Goal: Navigation & Orientation: Find specific page/section

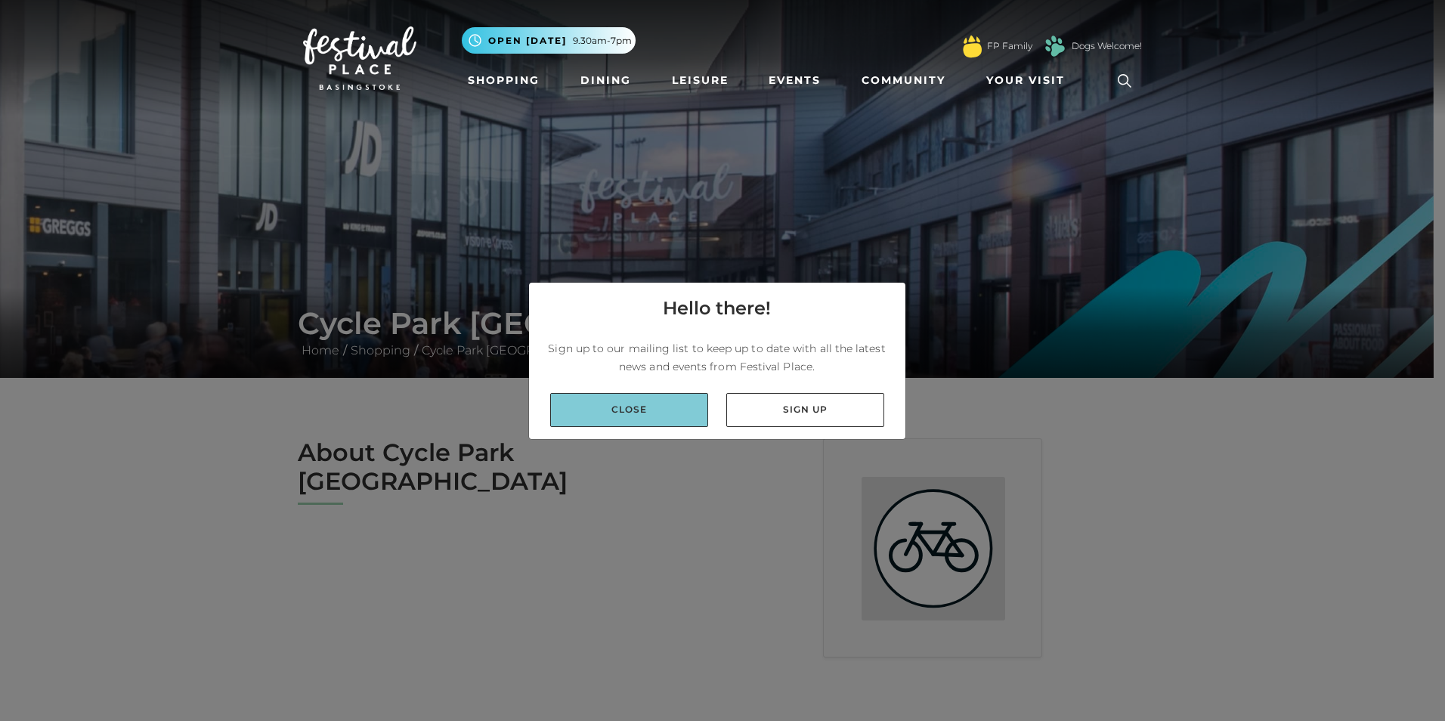
click at [666, 401] on link "Close" at bounding box center [629, 410] width 158 height 34
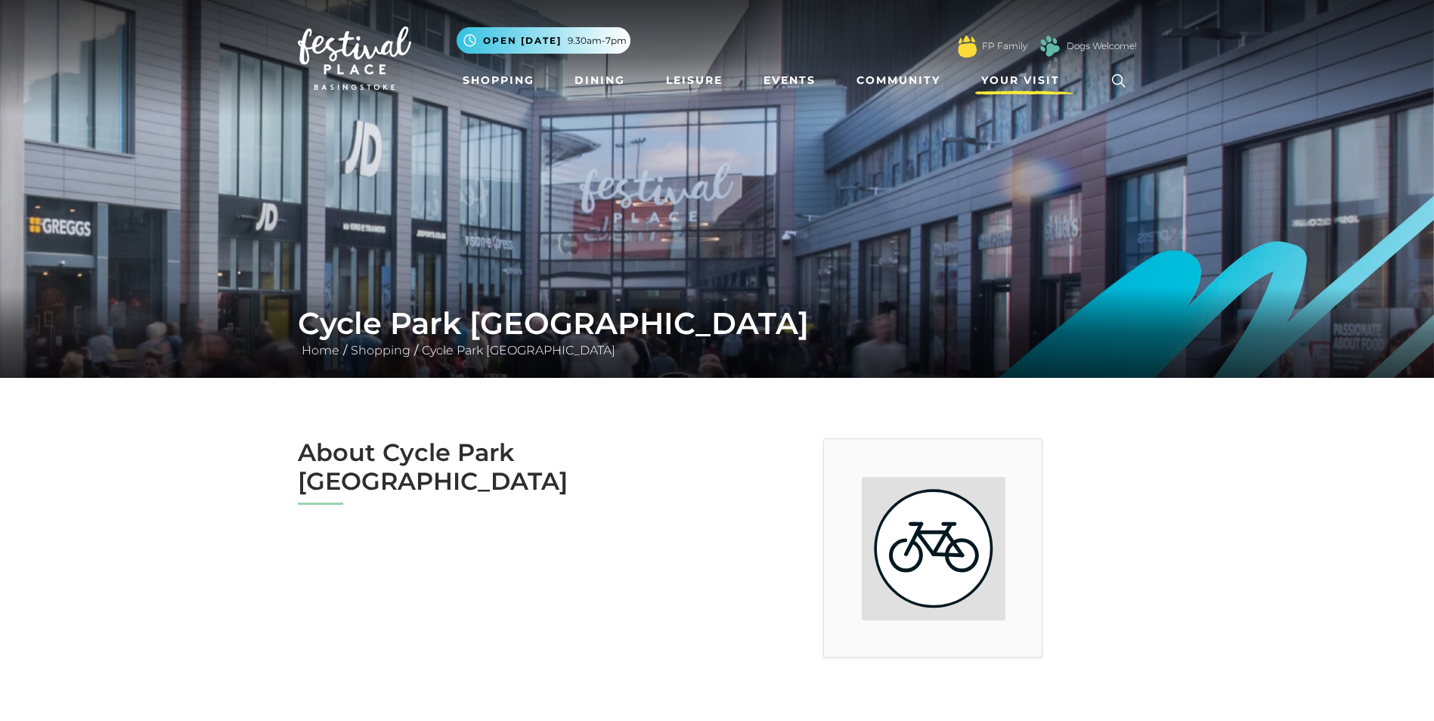
click at [1042, 76] on span "Your Visit" at bounding box center [1020, 81] width 79 height 16
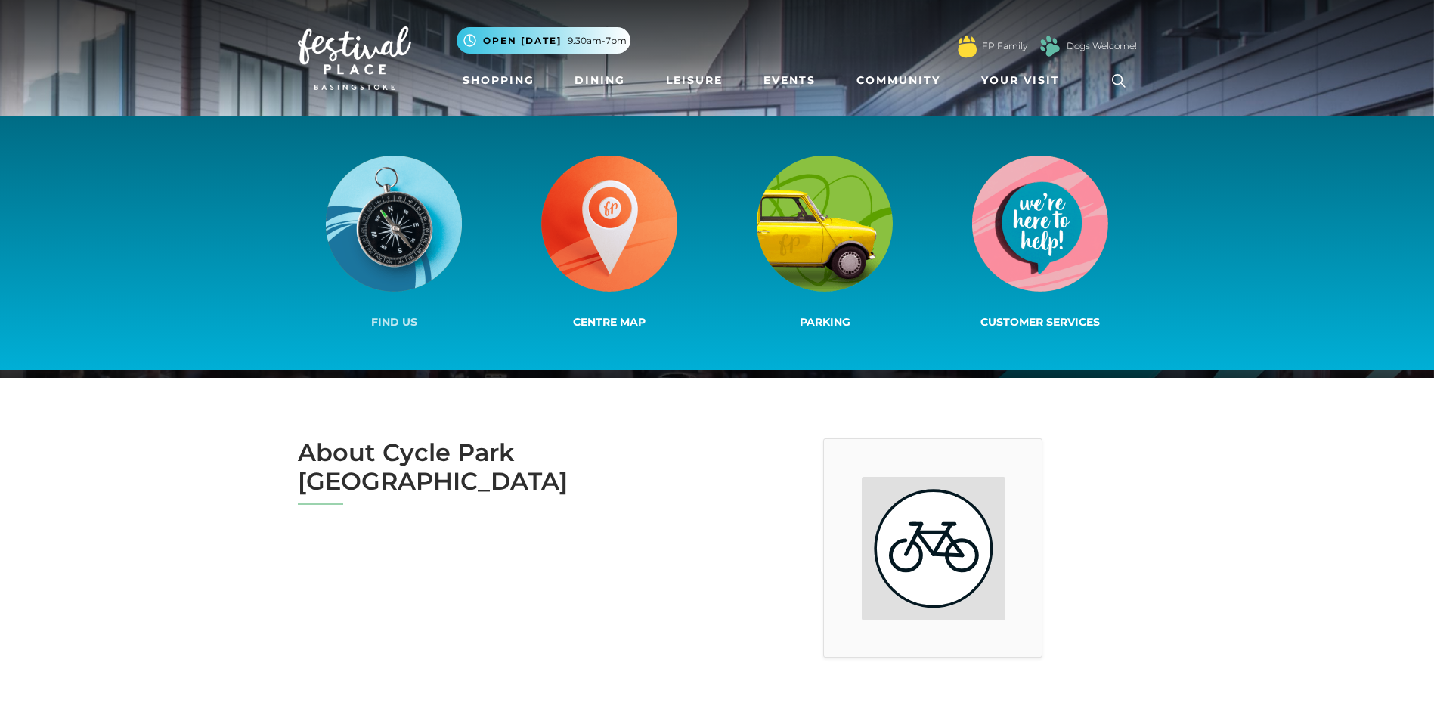
click at [451, 284] on img at bounding box center [394, 224] width 136 height 136
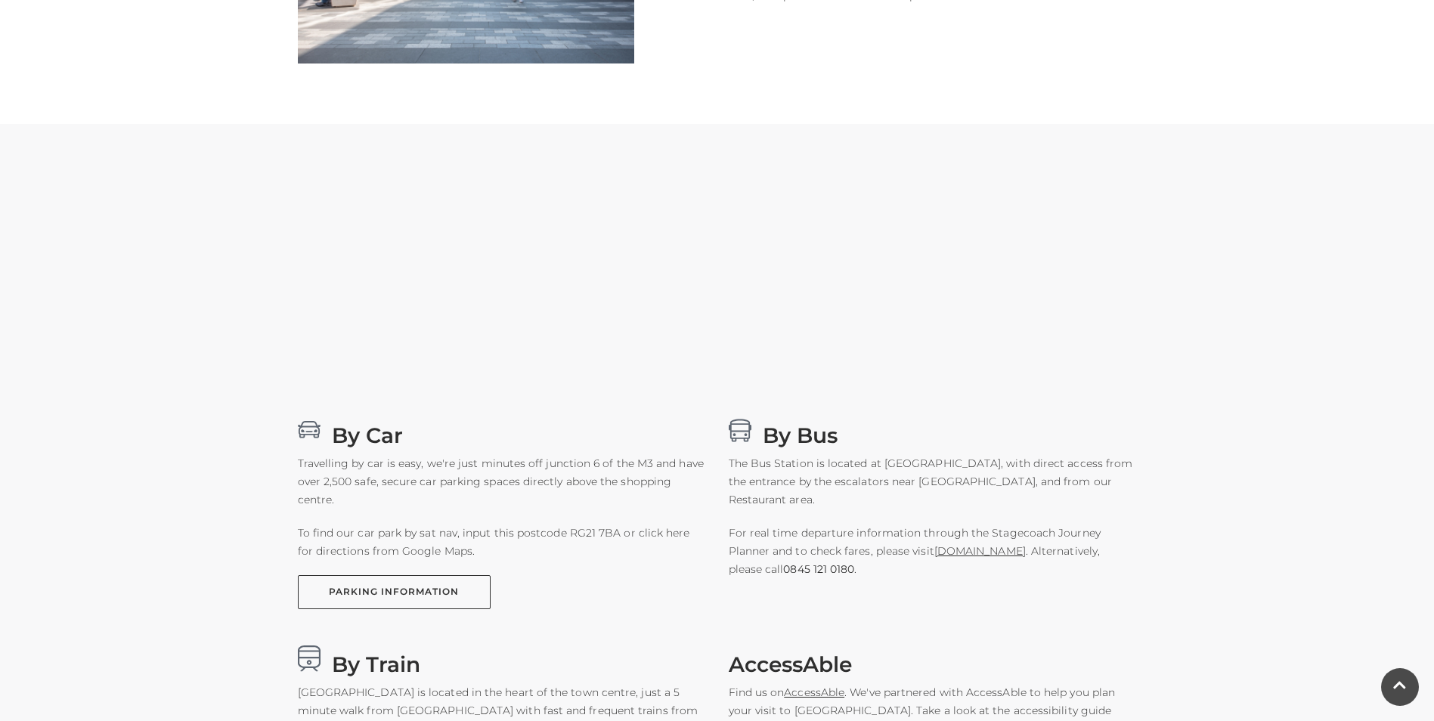
scroll to position [831, 0]
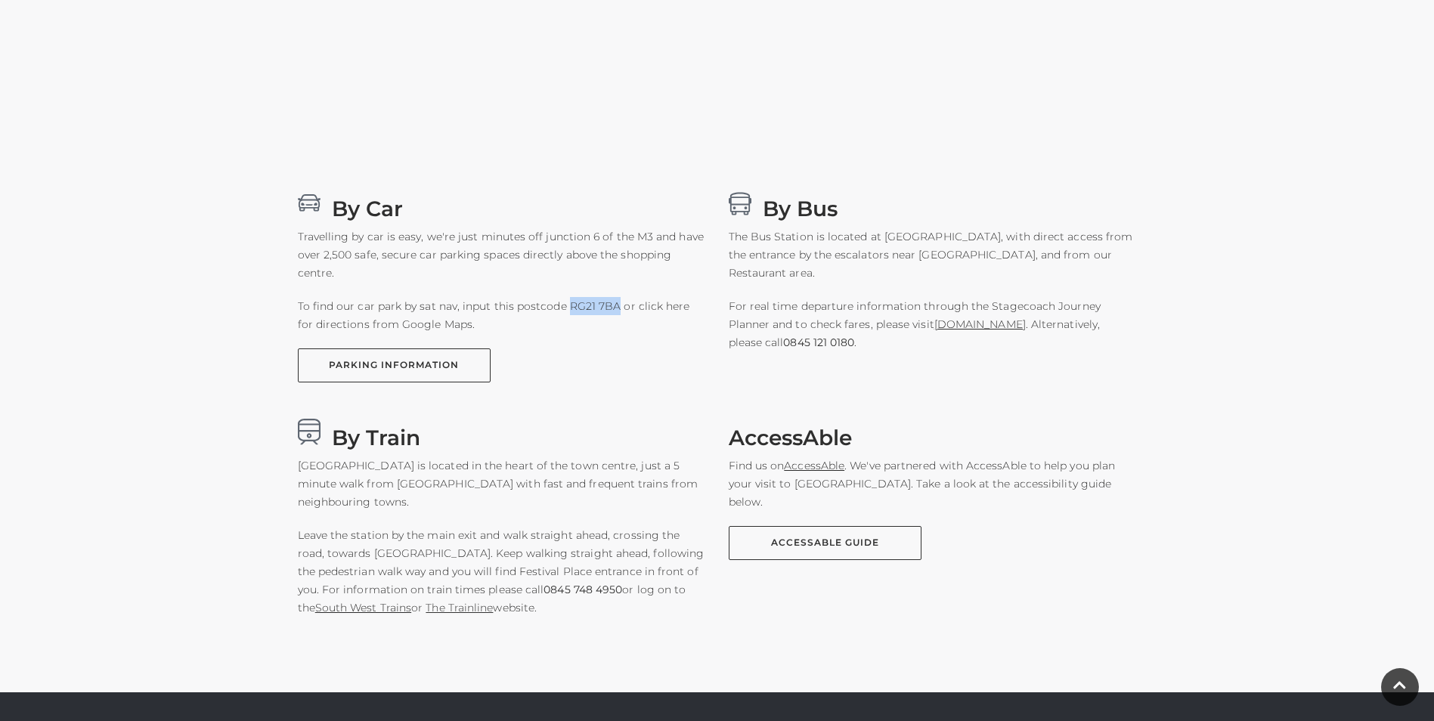
drag, startPoint x: 612, startPoint y: 306, endPoint x: 567, endPoint y: 306, distance: 45.3
click at [567, 306] on p "To find our car park by sat nav, input this postcode RG21 7BA or click here for…" at bounding box center [502, 315] width 408 height 36
